Goal: Navigation & Orientation: Find specific page/section

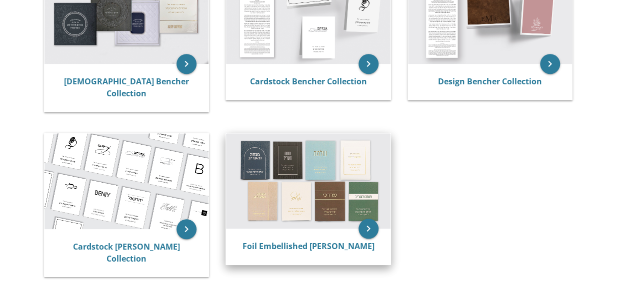
scroll to position [289, 0]
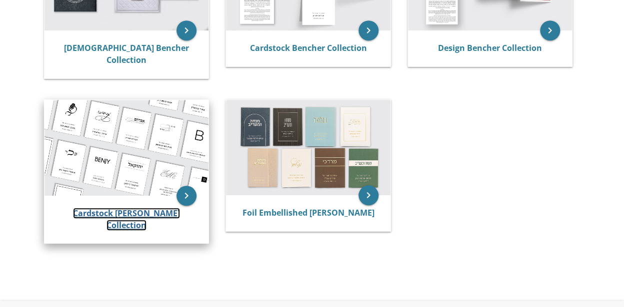
click at [121, 211] on link "Cardstock [PERSON_NAME] Collection" at bounding box center [126, 219] width 107 height 23
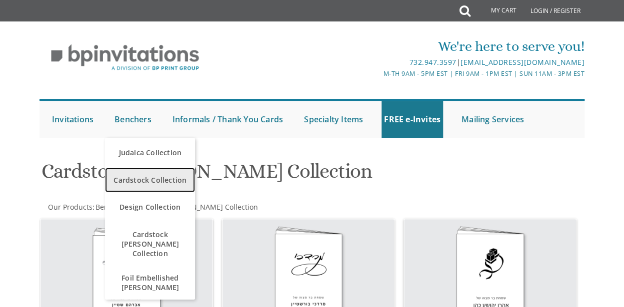
click at [142, 178] on span "Cardstock Collection" at bounding box center [149, 179] width 85 height 19
